Goal: Task Accomplishment & Management: Use online tool/utility

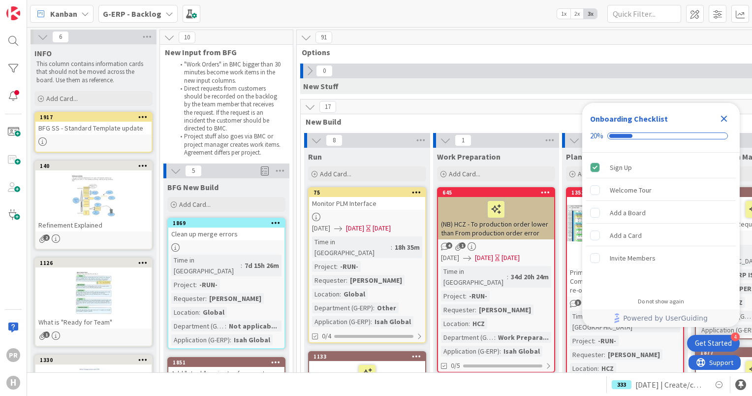
click at [151, 20] on div "G-ERP - Backlog" at bounding box center [137, 14] width 79 height 18
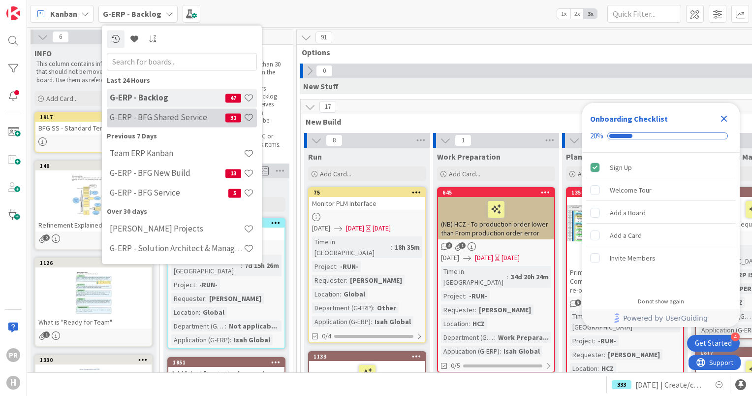
click at [167, 115] on h4 "G-ERP - BFG Shared Service" at bounding box center [168, 118] width 116 height 10
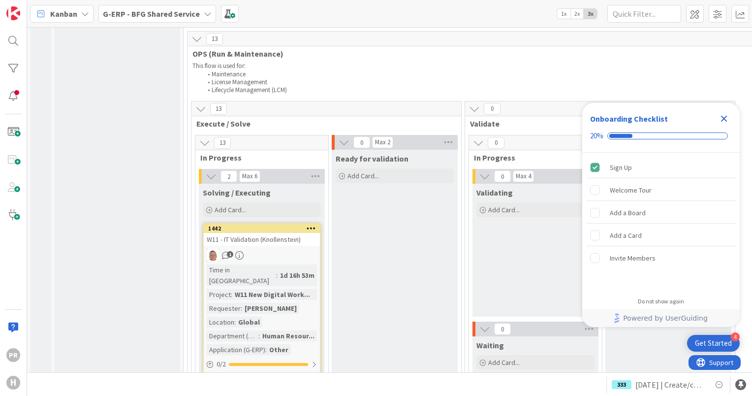
scroll to position [984, 0]
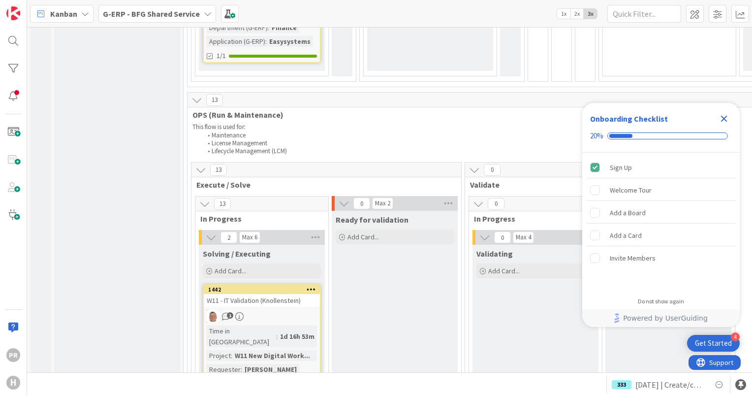
click at [724, 120] on icon "Close Checklist" at bounding box center [724, 119] width 12 height 12
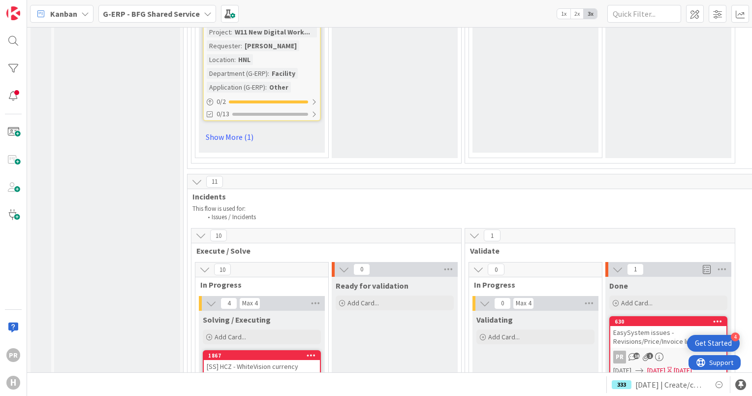
scroll to position [3516, 0]
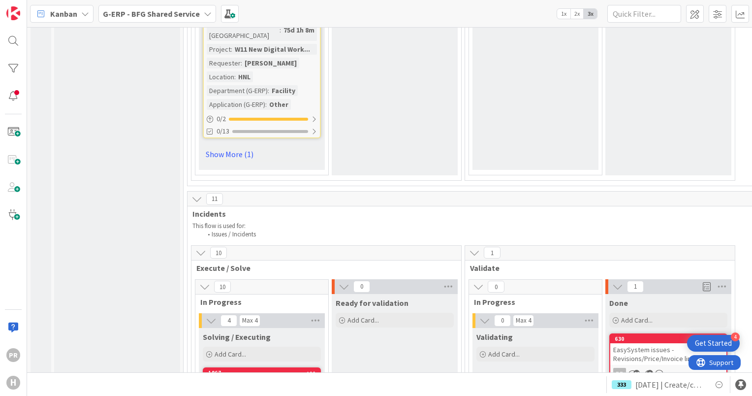
click at [266, 377] on div "[SS] HCZ - WhiteVision currency incident" at bounding box center [262, 388] width 116 height 22
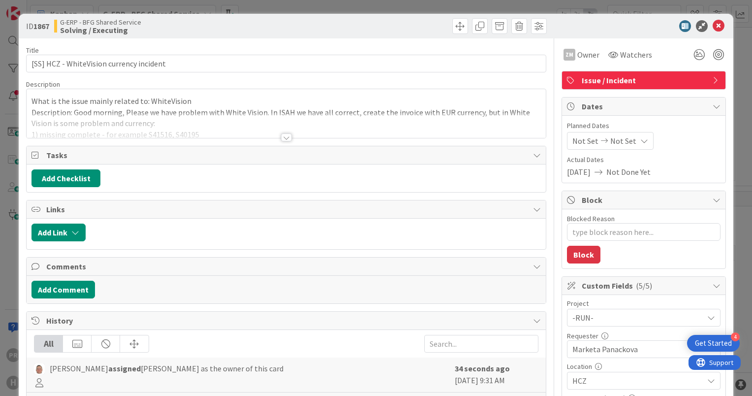
click at [285, 135] on div at bounding box center [286, 137] width 11 height 8
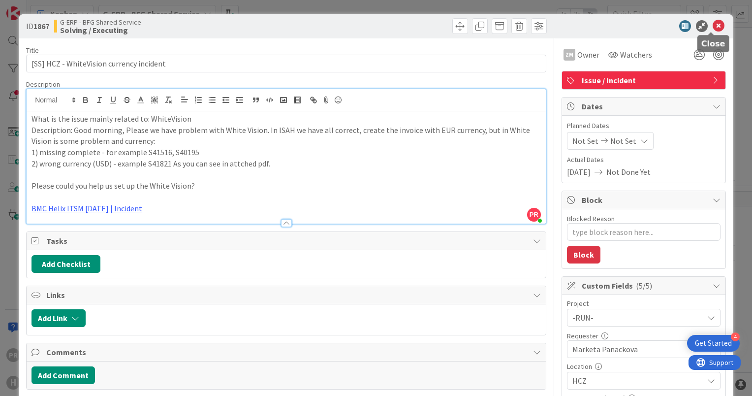
click at [712, 24] on icon at bounding box center [718, 26] width 12 height 12
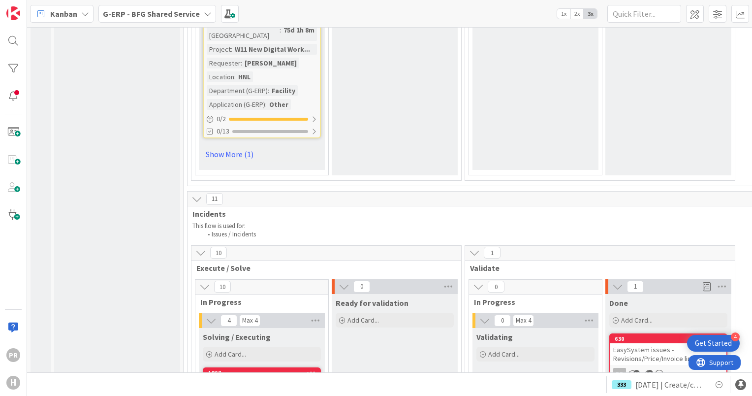
click at [677, 343] on div "EasySystem issues - Revisions/Price/Invoice link" at bounding box center [668, 354] width 116 height 22
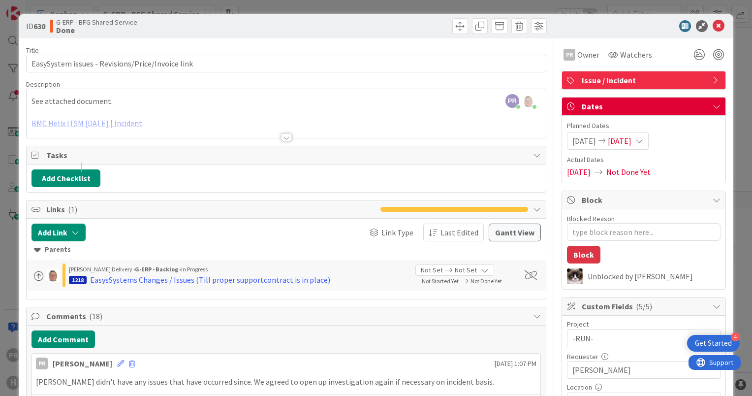
click at [122, 127] on div at bounding box center [286, 125] width 519 height 25
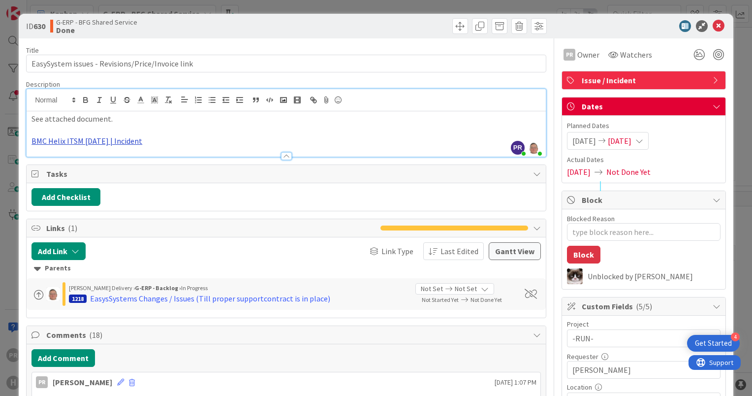
click at [124, 138] on link "BMC Helix ITSM 23.3.02 | Incident" at bounding box center [86, 141] width 111 height 10
click at [100, 158] on link "https://huisman-smartit.onbmc.com/smartit/app/#/incident/AGGGSPRFBRQVHAST1P6QST…" at bounding box center [88, 160] width 98 height 13
type textarea "x"
click at [712, 28] on icon at bounding box center [718, 26] width 12 height 12
